Goal: Task Accomplishment & Management: Manage account settings

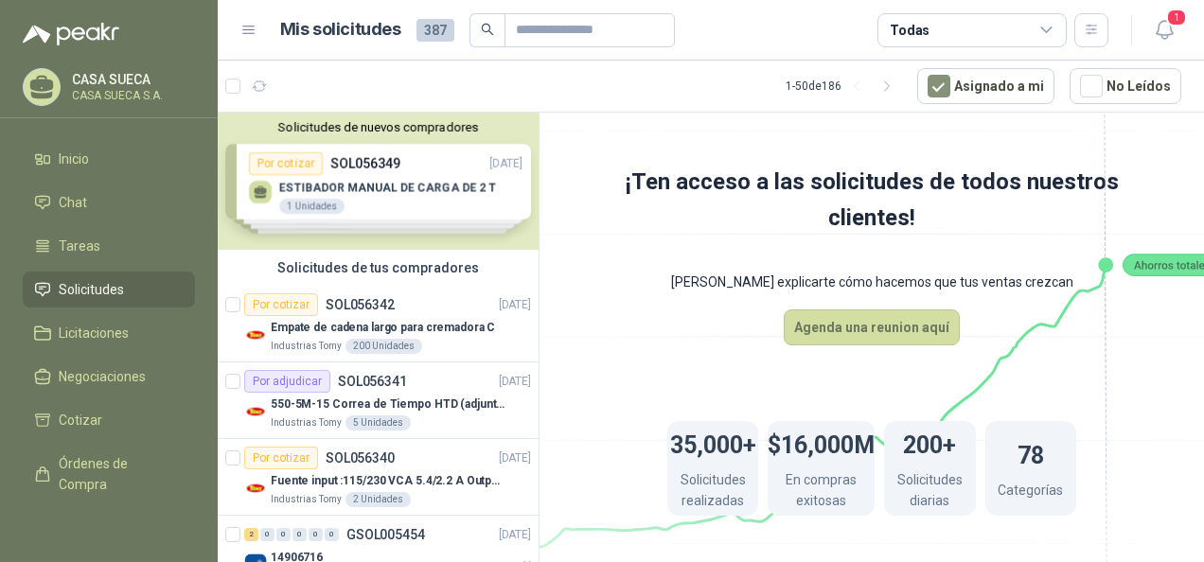
scroll to position [27, 0]
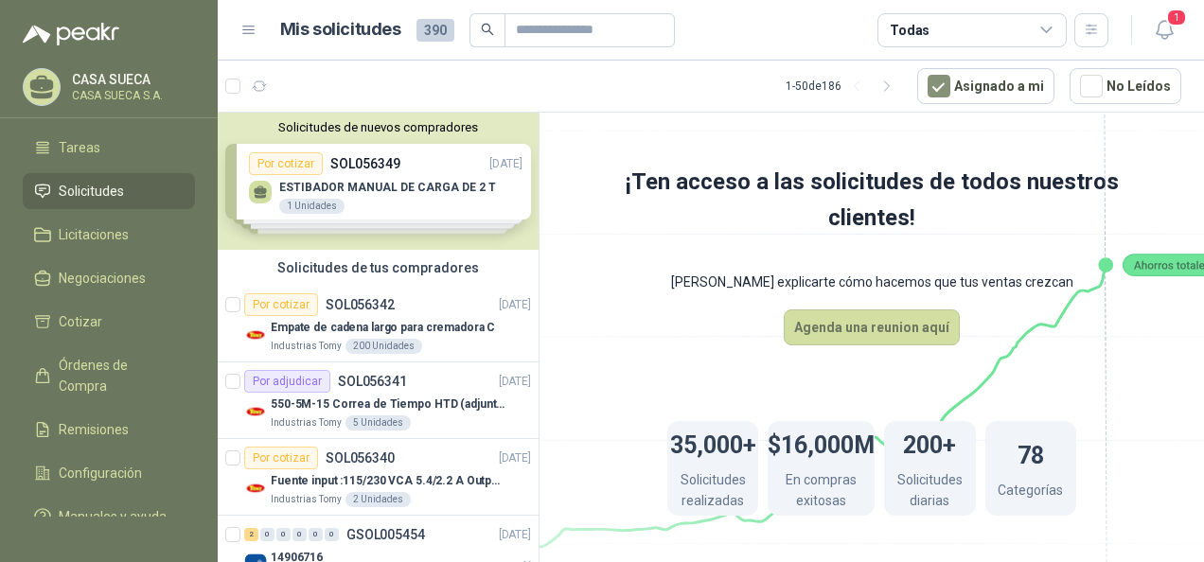
scroll to position [144, 0]
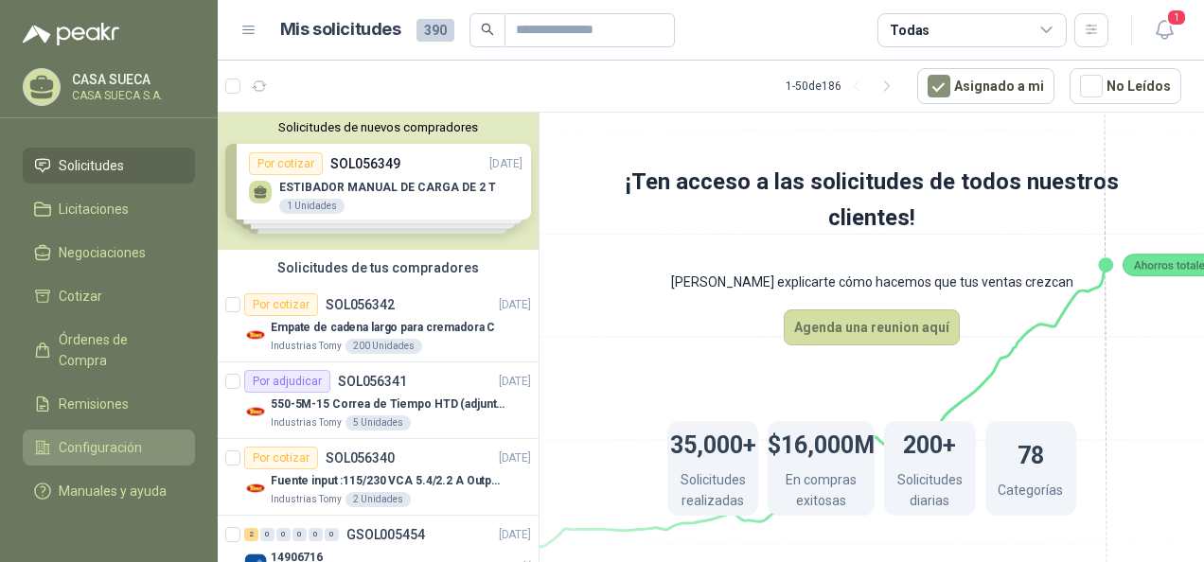
click at [71, 438] on link "Configuración" at bounding box center [109, 448] width 172 height 36
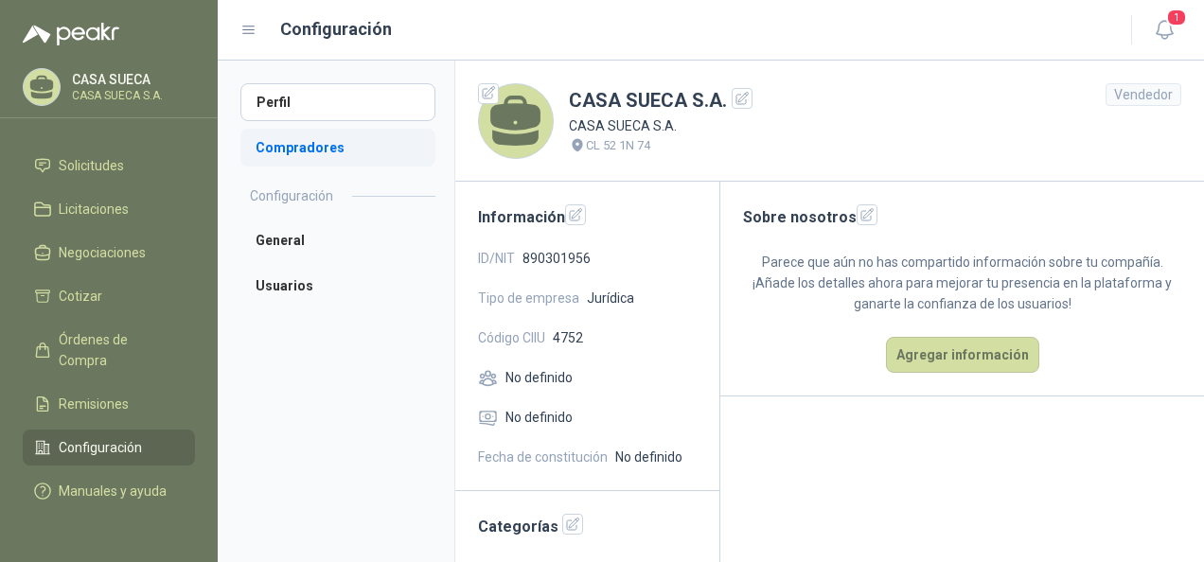
click at [287, 148] on li "Compradores" at bounding box center [337, 148] width 195 height 38
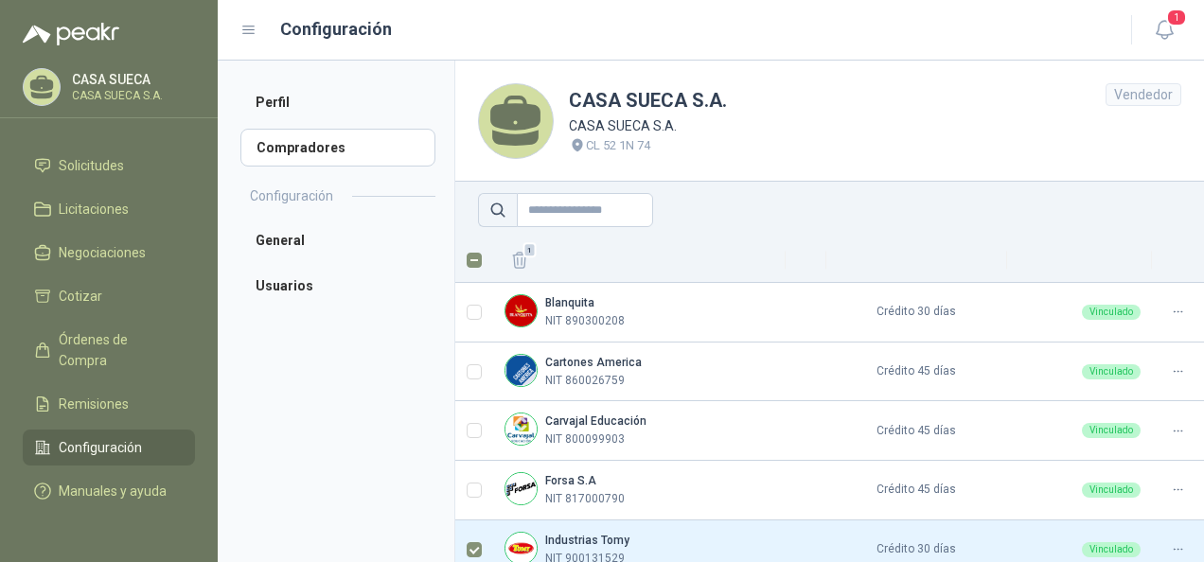
scroll to position [80, 0]
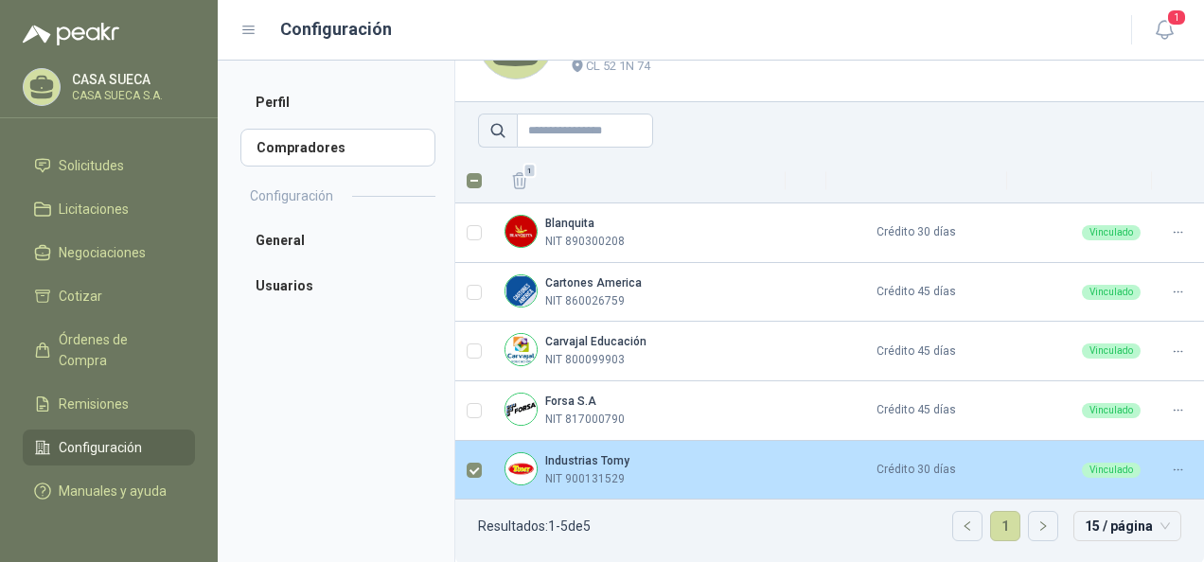
click at [1171, 473] on icon at bounding box center [1178, 470] width 14 height 14
click at [1123, 398] on span "Asignar Asesor" at bounding box center [1116, 406] width 92 height 21
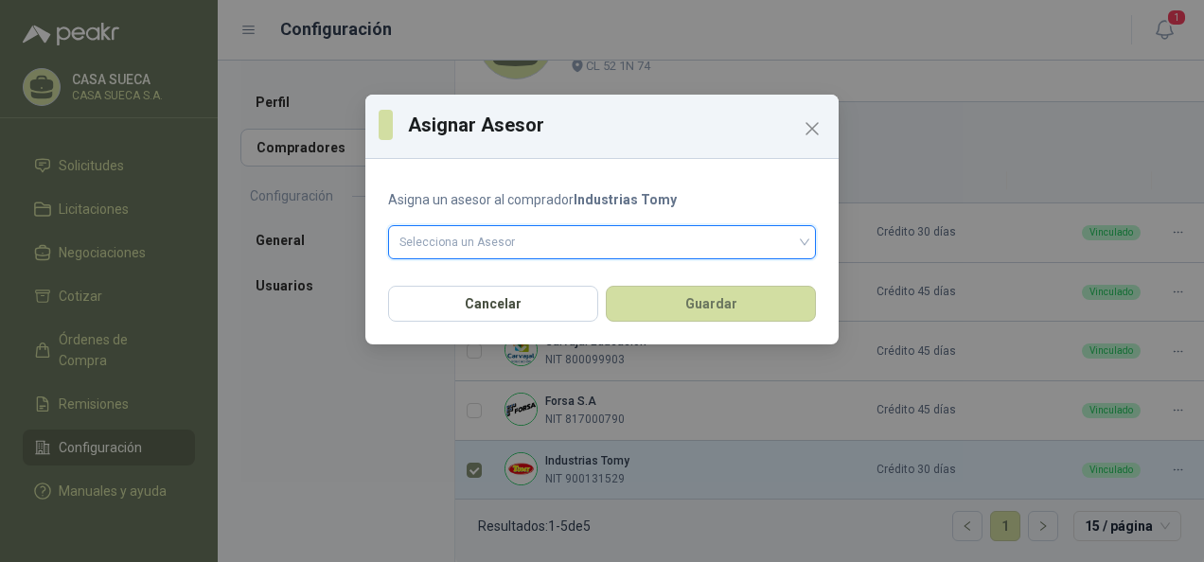
click at [657, 249] on input "search" at bounding box center [601, 240] width 405 height 28
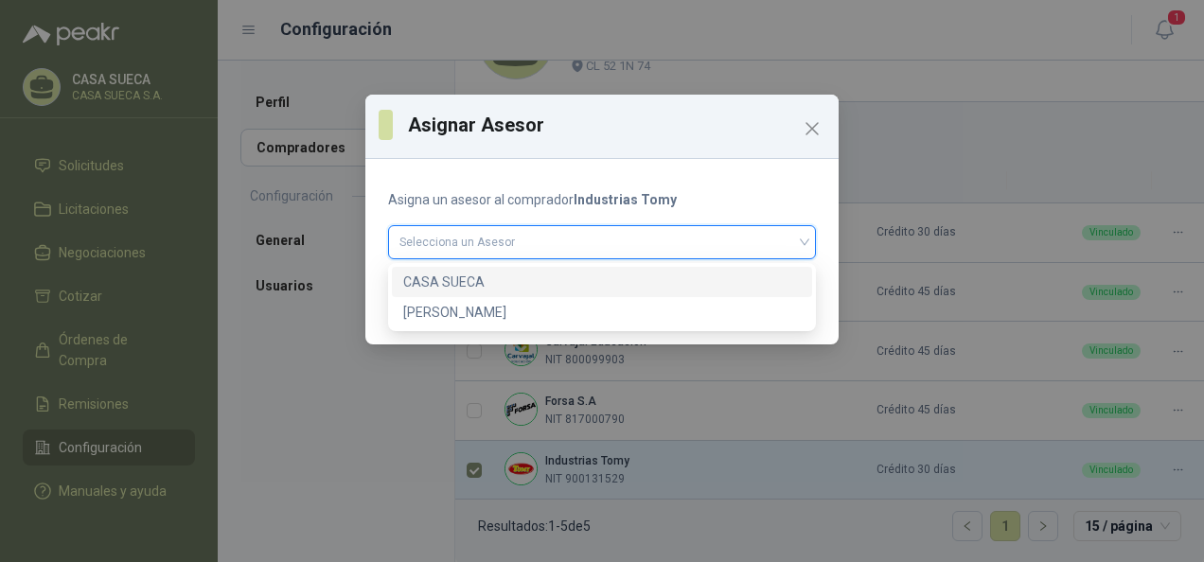
click at [551, 284] on div "CASA SUECA" at bounding box center [602, 282] width 398 height 21
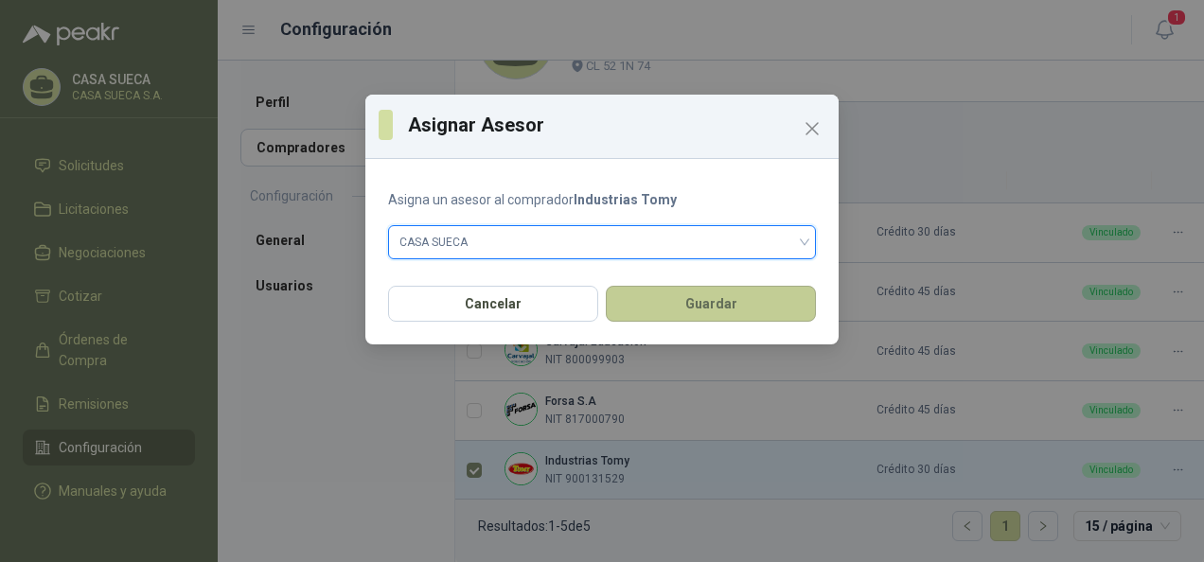
click at [634, 302] on button "Guardar" at bounding box center [711, 304] width 210 height 36
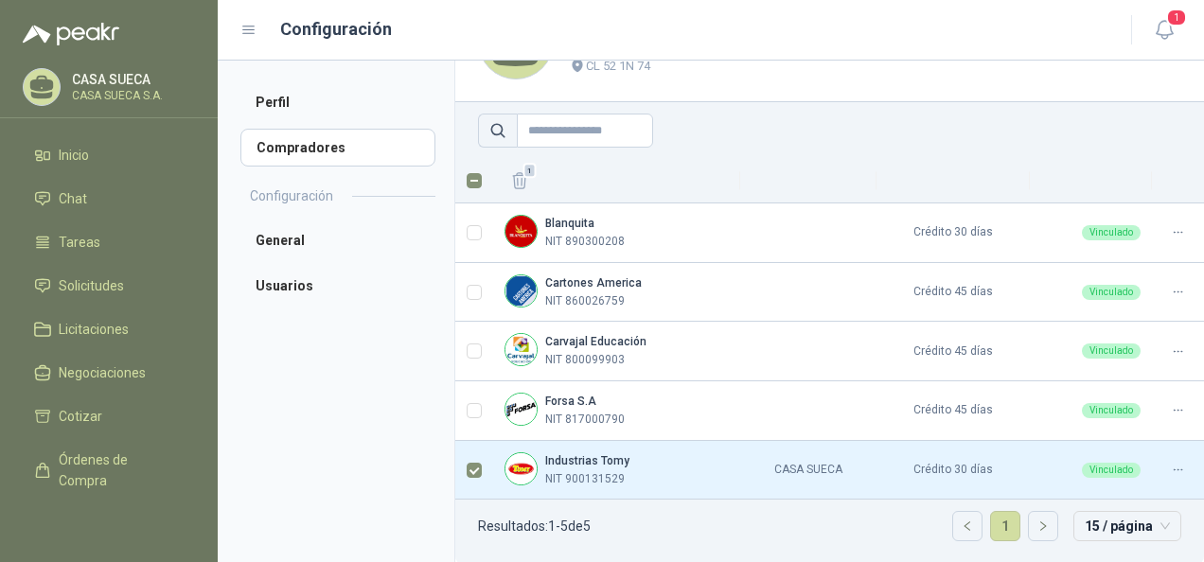
scroll to position [0, 0]
click at [104, 292] on span "Solicitudes" at bounding box center [91, 289] width 65 height 21
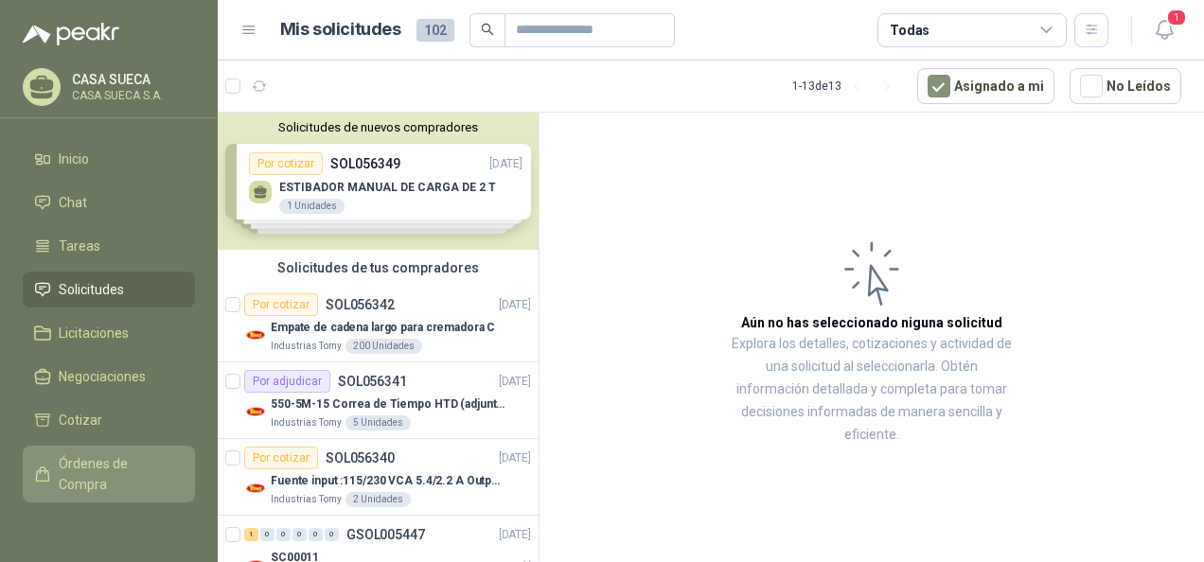
click at [113, 459] on span "Órdenes de Compra" at bounding box center [118, 474] width 118 height 42
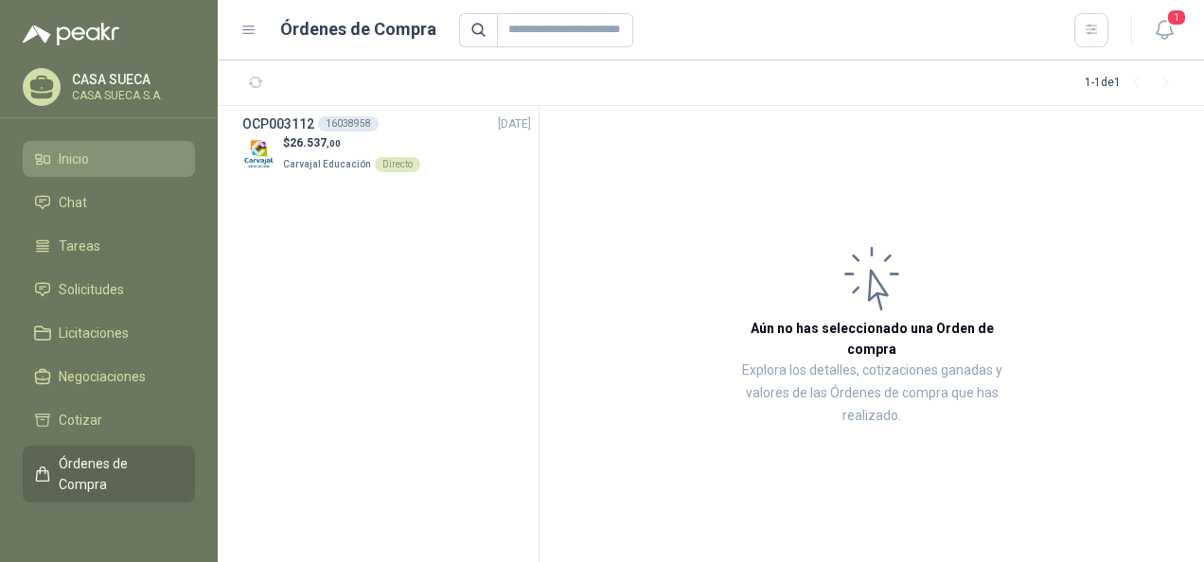
click at [80, 161] on span "Inicio" at bounding box center [74, 159] width 30 height 21
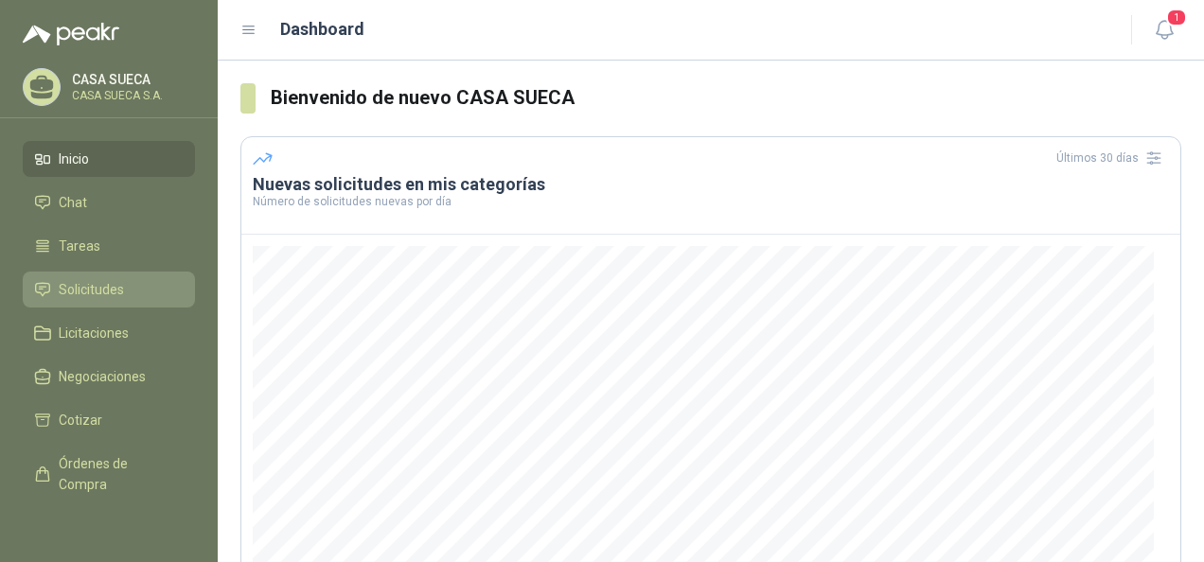
click at [136, 274] on link "Solicitudes" at bounding box center [109, 290] width 172 height 36
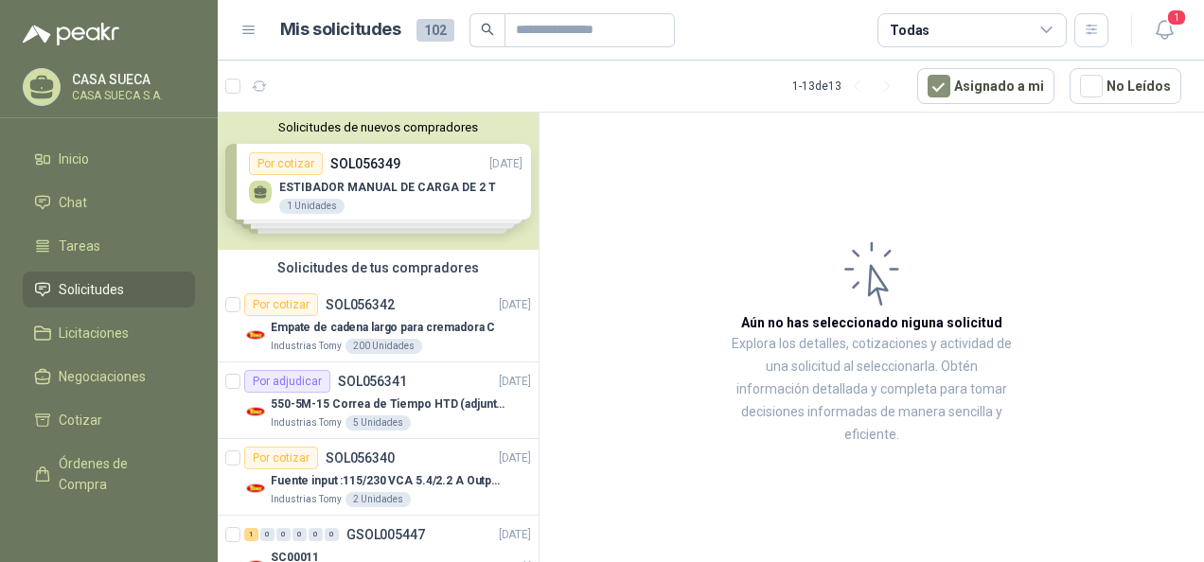
click at [422, 204] on div "Solicitudes de nuevos compradores Por cotizar SOL056349 17/09/25 ESTIBADOR MANU…" at bounding box center [378, 181] width 321 height 137
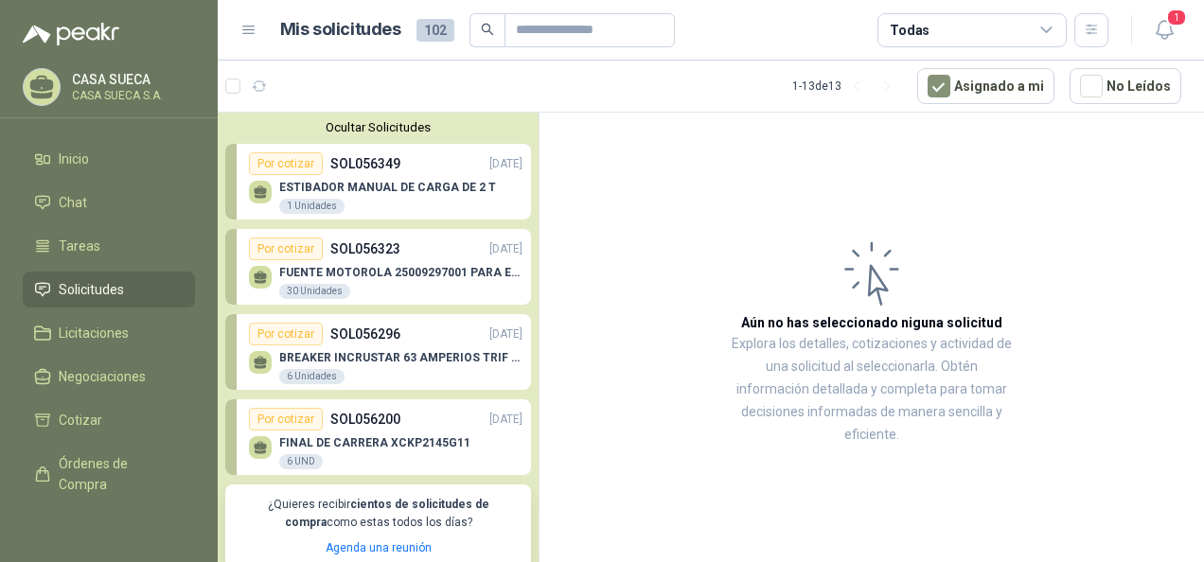
click at [451, 132] on button "Ocultar Solicitudes" at bounding box center [378, 127] width 306 height 14
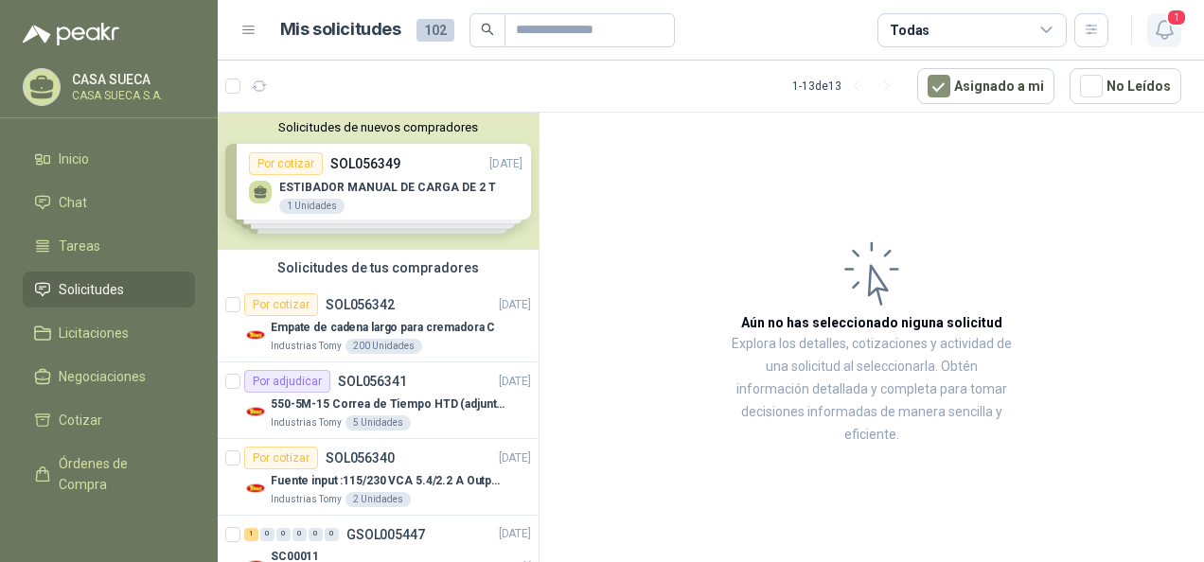
click at [1181, 15] on span "1" at bounding box center [1176, 18] width 21 height 18
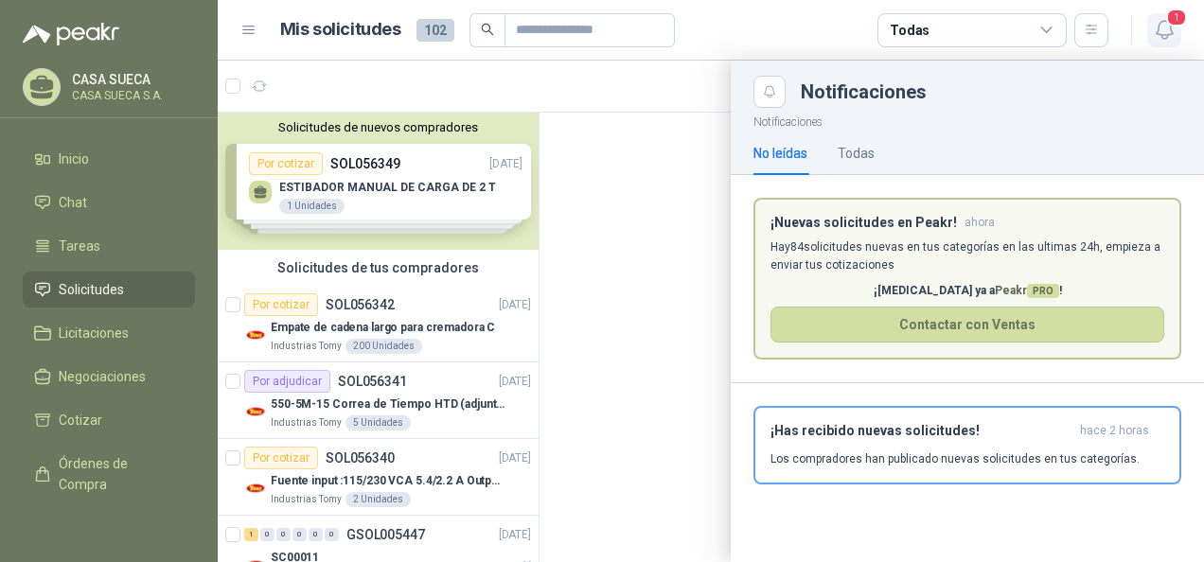
click at [1181, 15] on span "1" at bounding box center [1176, 18] width 21 height 18
